Goal: Task Accomplishment & Management: Use online tool/utility

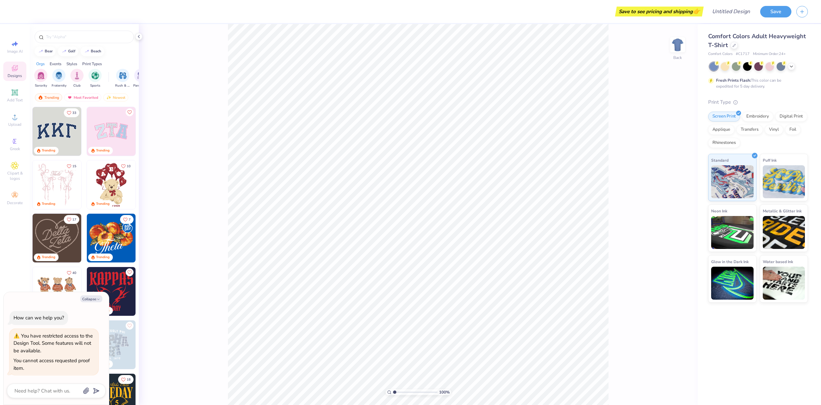
type textarea "x"
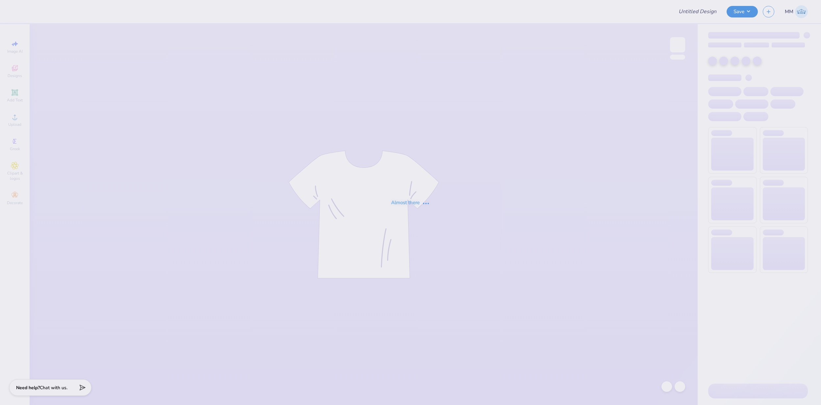
type input "FPS239570"
type input "FPS239571"
type input "FPS239579"
type input "FPS239611"
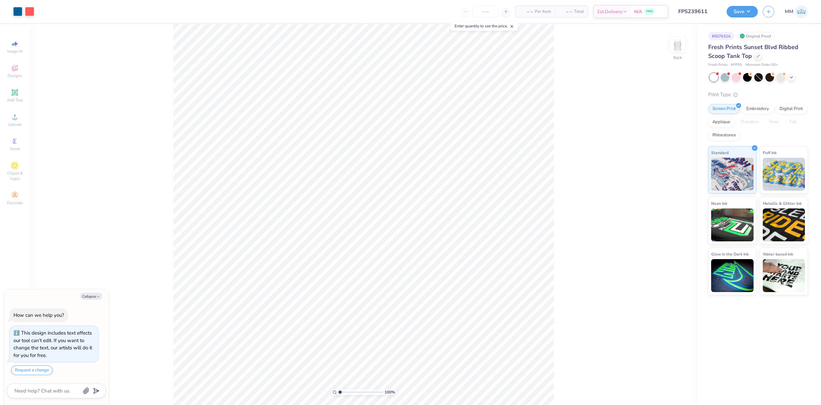
type textarea "x"
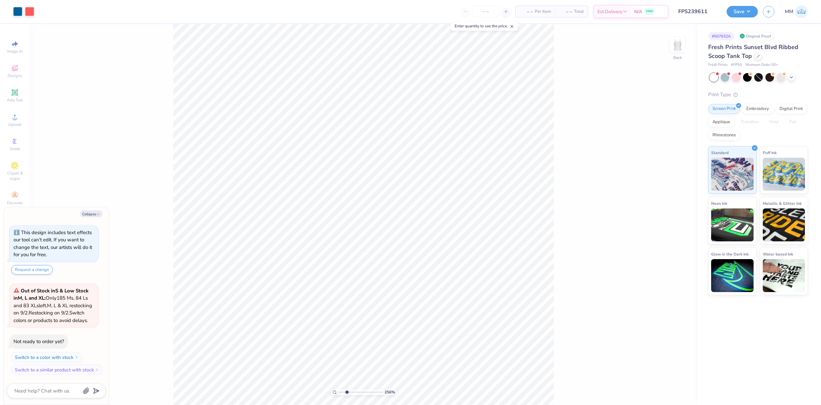
drag, startPoint x: 342, startPoint y: 392, endPoint x: 347, endPoint y: 390, distance: 5.6
type input "2.52"
click at [346, 393] on input "range" at bounding box center [361, 392] width 44 height 6
click at [31, 10] on div at bounding box center [29, 10] width 9 height 9
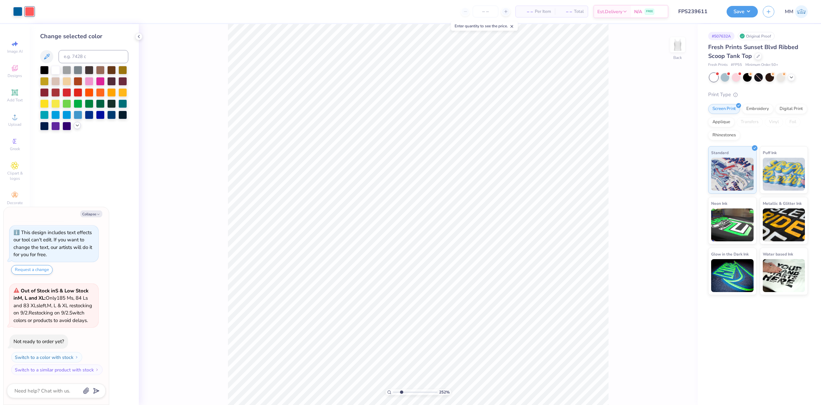
click at [77, 126] on polyline at bounding box center [77, 125] width 3 height 1
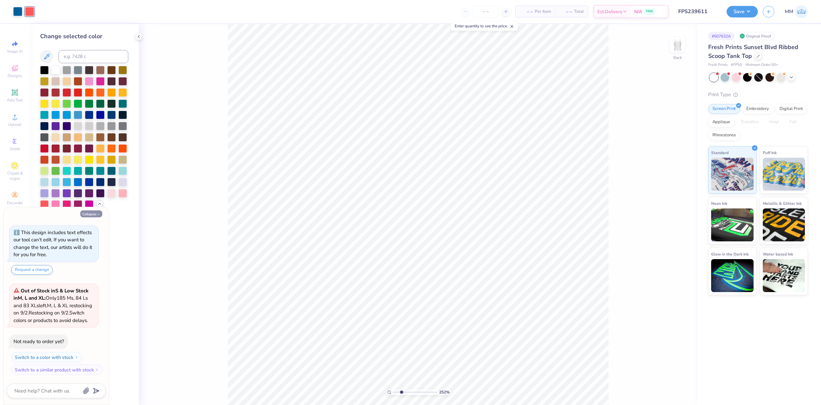
click at [90, 213] on button "Collapse" at bounding box center [91, 213] width 22 height 7
type textarea "x"
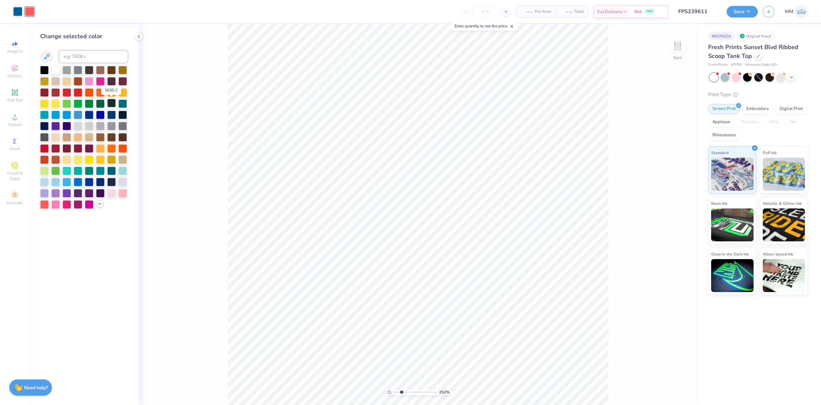
click at [114, 103] on div at bounding box center [111, 103] width 9 height 9
click at [93, 181] on div at bounding box center [89, 181] width 9 height 9
click at [90, 181] on div at bounding box center [89, 181] width 9 height 9
click at [98, 181] on div at bounding box center [100, 181] width 9 height 9
click at [32, 13] on div at bounding box center [29, 11] width 9 height 9
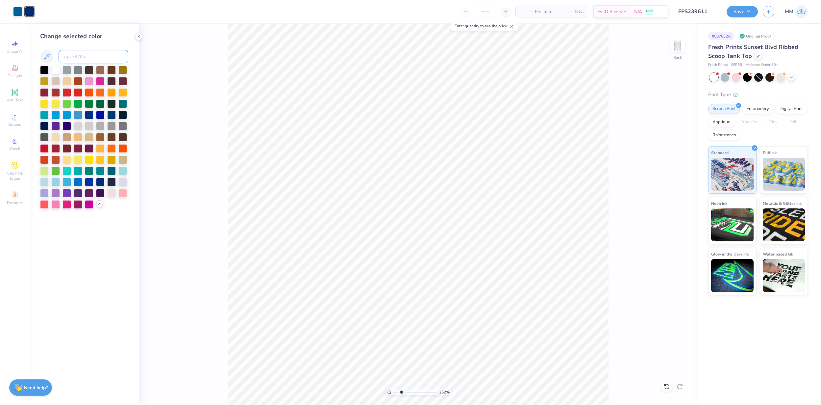
click at [103, 55] on input at bounding box center [94, 56] width 70 height 13
type input "3015"
drag, startPoint x: 401, startPoint y: 391, endPoint x: 395, endPoint y: 390, distance: 6.0
type input "1.1"
click at [395, 390] on input "range" at bounding box center [415, 392] width 44 height 6
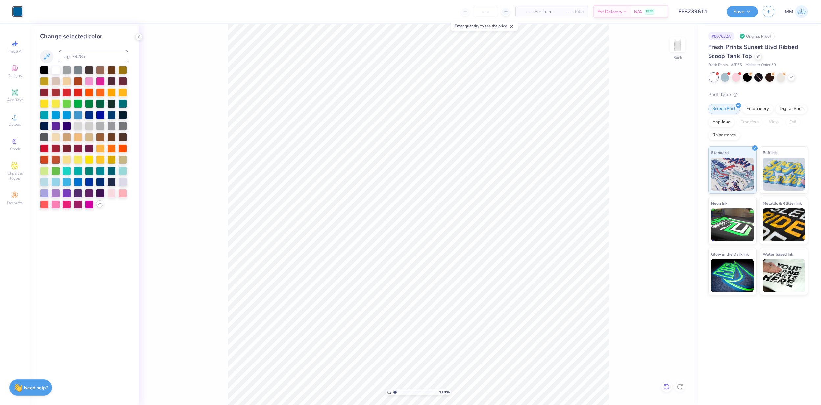
click at [668, 390] on div at bounding box center [667, 386] width 11 height 11
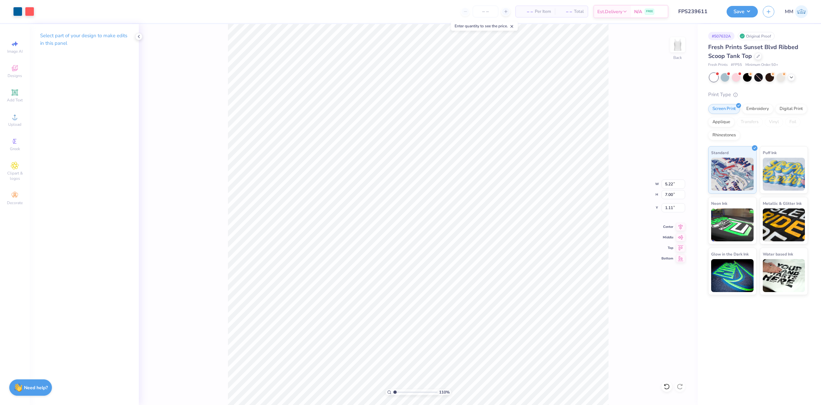
type input "1.11"
click at [32, 10] on div at bounding box center [29, 10] width 9 height 9
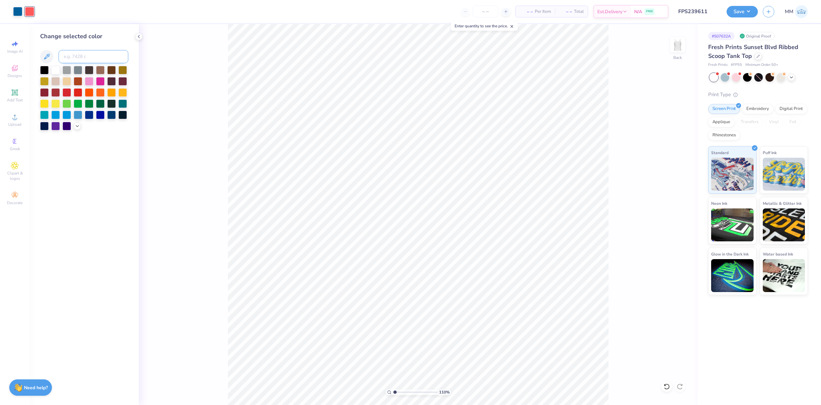
click at [93, 57] on input at bounding box center [94, 56] width 70 height 13
type input "701"
type input "7423"
click at [739, 14] on button "Save" at bounding box center [742, 11] width 31 height 12
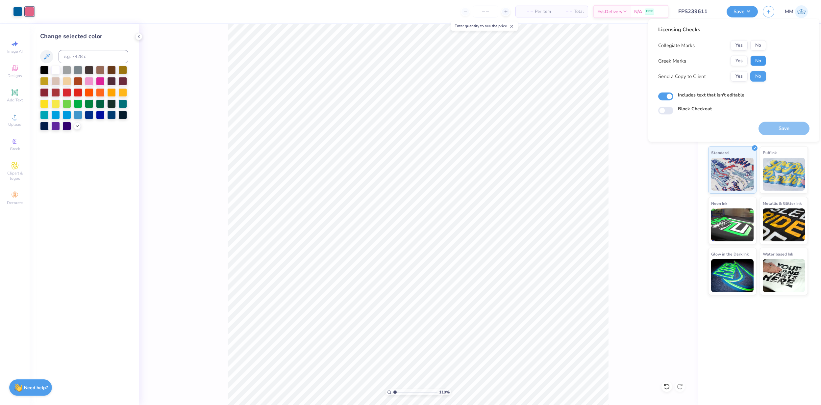
click at [764, 59] on button "No" at bounding box center [759, 61] width 16 height 11
click at [761, 45] on button "No" at bounding box center [759, 45] width 16 height 11
click at [787, 123] on button "Save" at bounding box center [784, 128] width 51 height 13
